Goal: Transaction & Acquisition: Purchase product/service

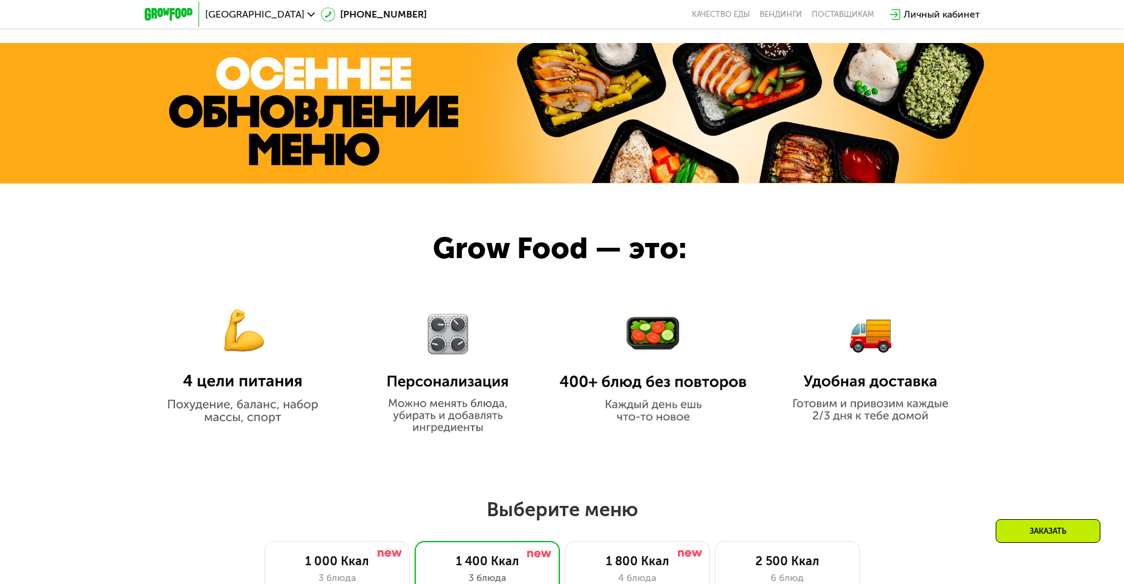
scroll to position [425, 0]
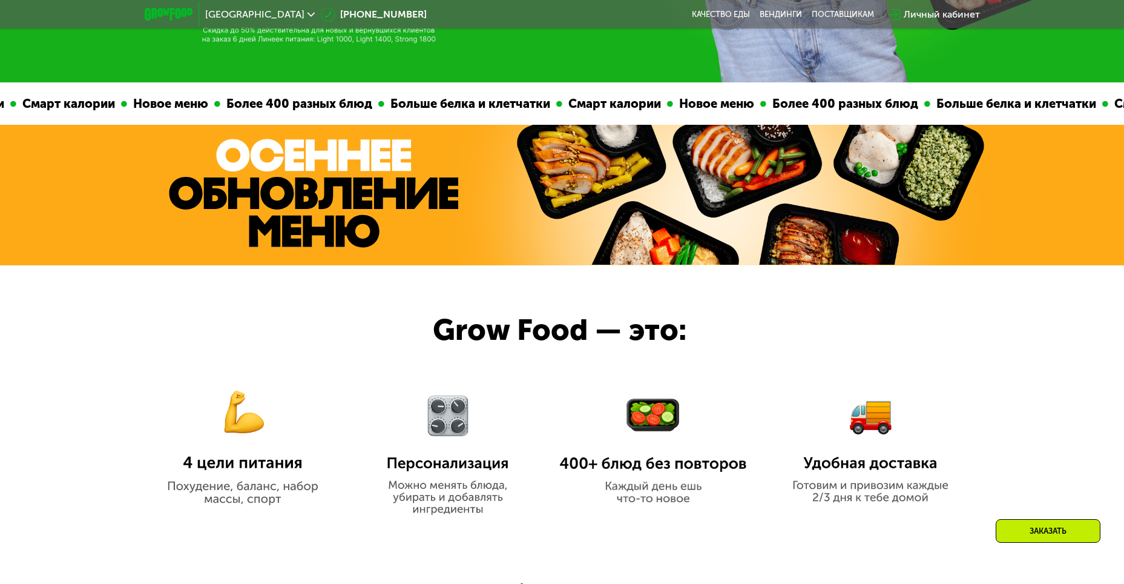
click at [406, 166] on img at bounding box center [313, 193] width 289 height 109
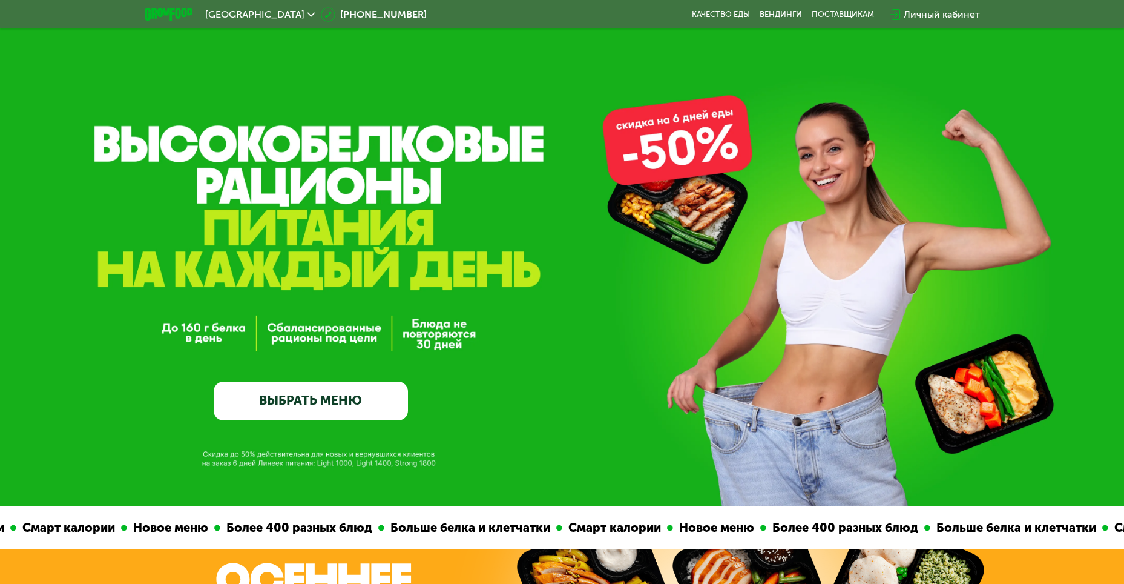
click at [294, 401] on link "ВЫБРАТЬ МЕНЮ" at bounding box center [311, 400] width 194 height 39
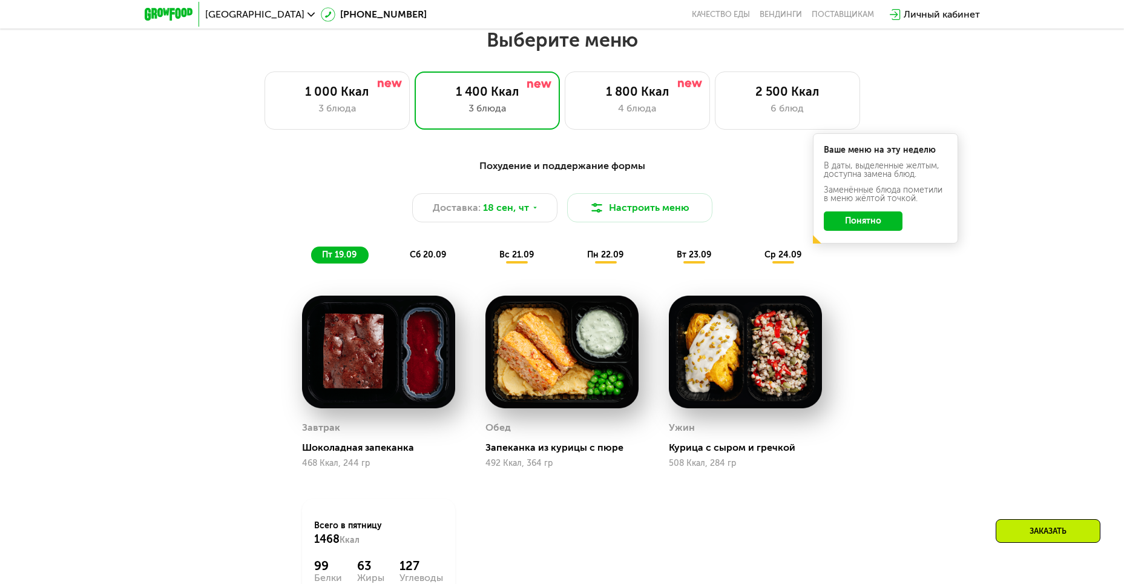
scroll to position [980, 0]
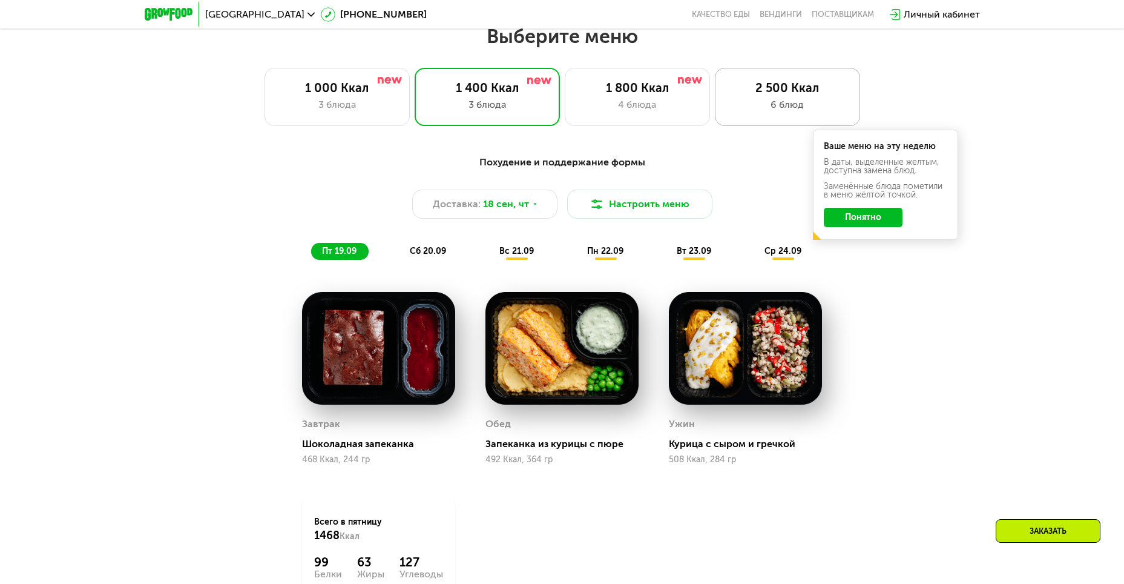
click at [782, 95] on div "2 500 Ккал" at bounding box center [788, 88] width 120 height 15
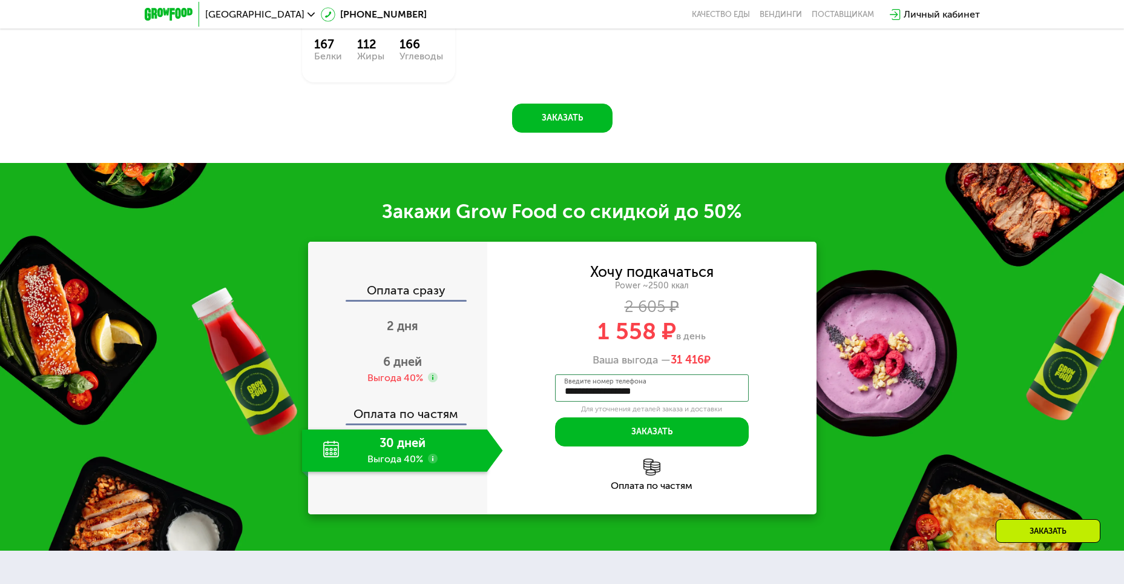
scroll to position [1706, 0]
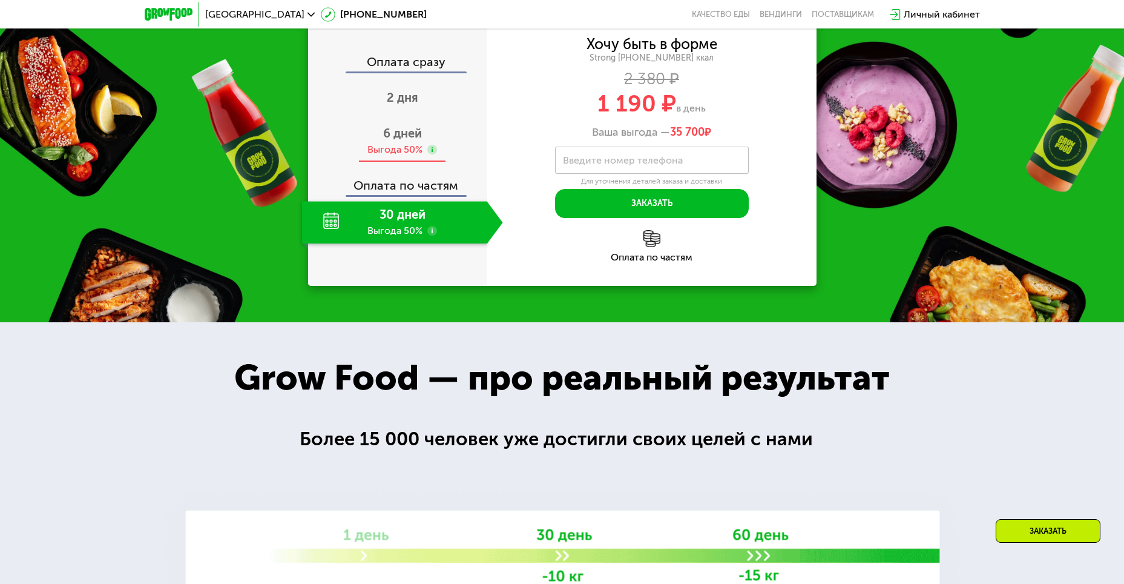
click at [402, 139] on span "6 дней" at bounding box center [402, 133] width 39 height 15
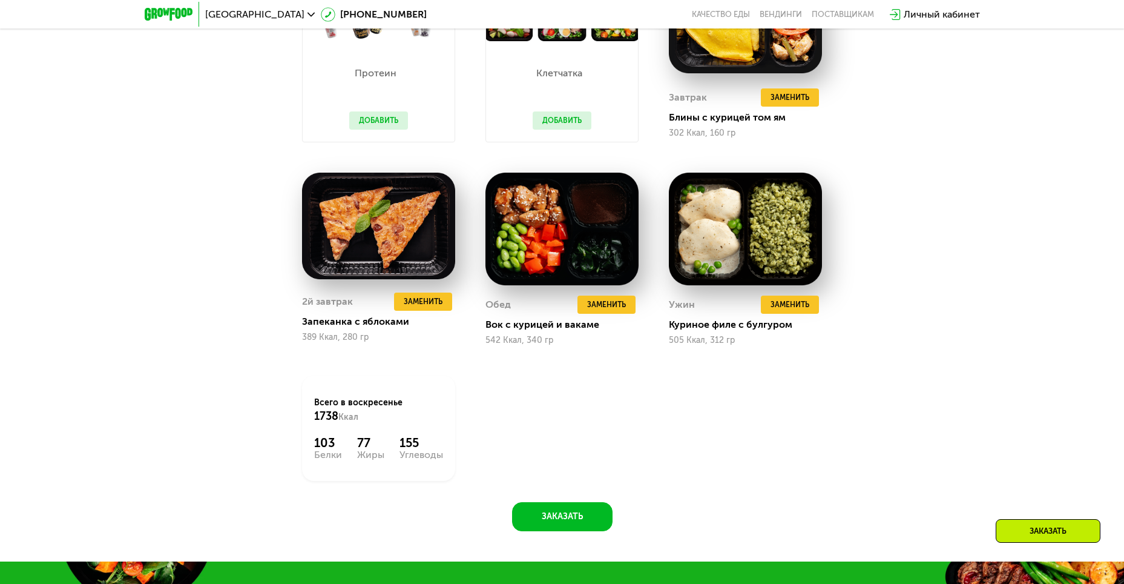
scroll to position [1332, 0]
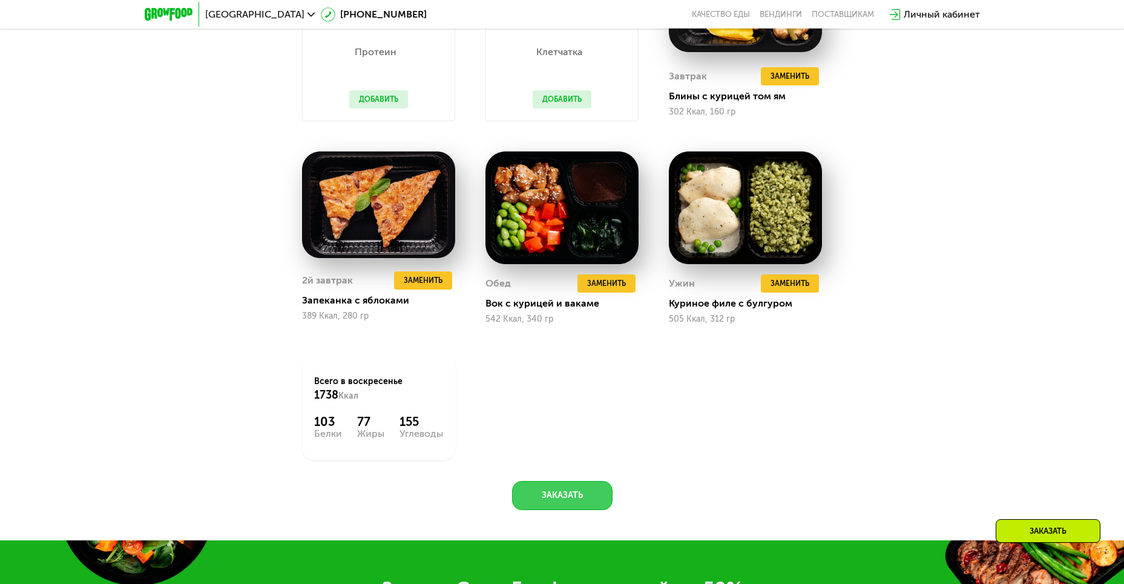
click at [542, 491] on button "Заказать" at bounding box center [562, 495] width 101 height 29
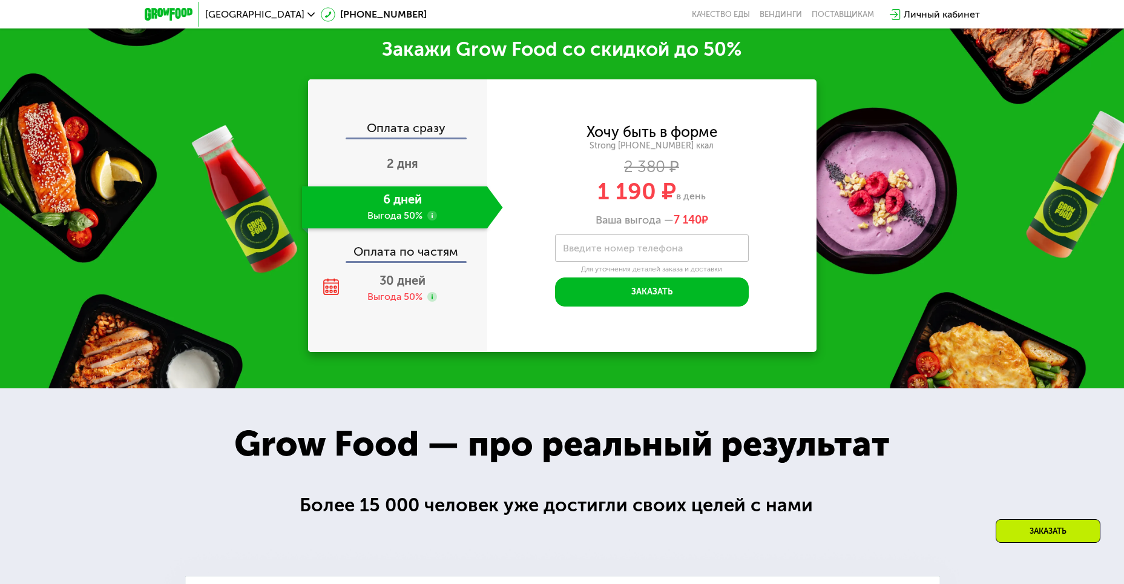
scroll to position [1876, 0]
